Goal: Task Accomplishment & Management: Manage account settings

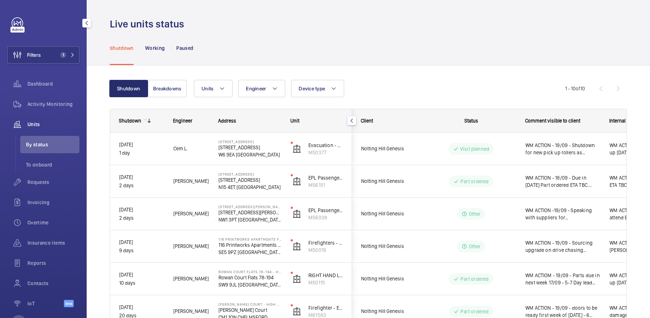
scroll to position [13, 0]
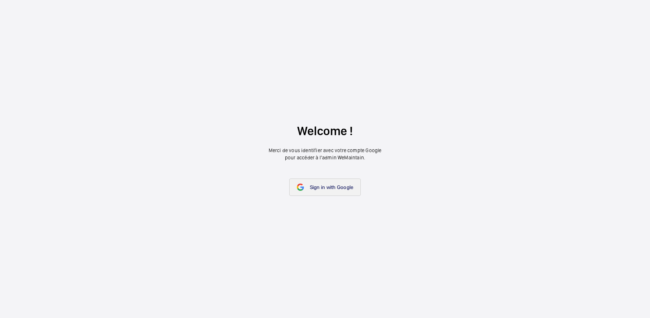
click at [330, 181] on link "Sign in with Google" at bounding box center [325, 186] width 72 height 17
